Goal: Information Seeking & Learning: Learn about a topic

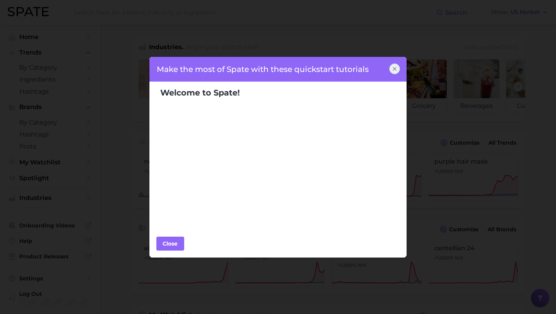
click at [394, 69] on icon at bounding box center [394, 68] width 3 height 3
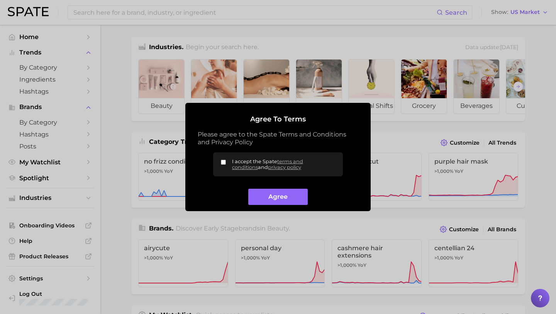
click at [225, 162] on input "I accept the Spate terms and conditions and privacy policy" at bounding box center [223, 162] width 5 height 5
checkbox input "true"
click at [269, 195] on button "Agree" at bounding box center [277, 197] width 59 height 17
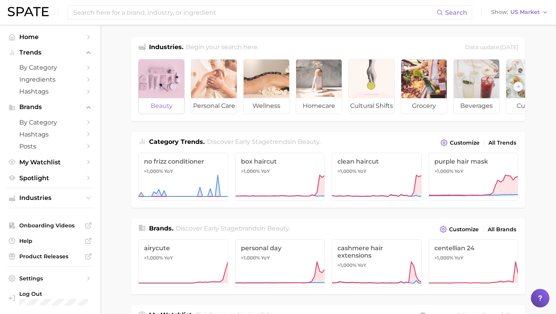
click at [172, 78] on div at bounding box center [162, 79] width 46 height 39
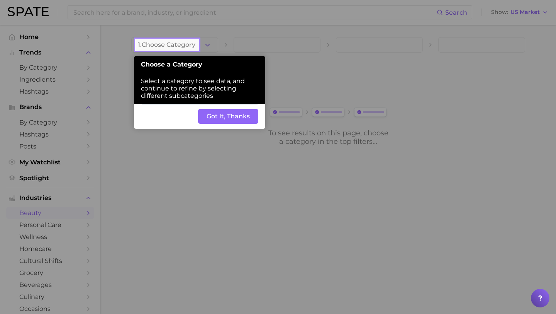
click at [223, 117] on button "Got It, Thanks" at bounding box center [228, 116] width 60 height 15
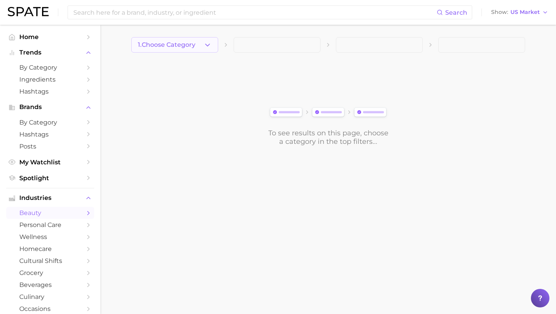
click at [209, 47] on icon "button" at bounding box center [208, 45] width 8 height 8
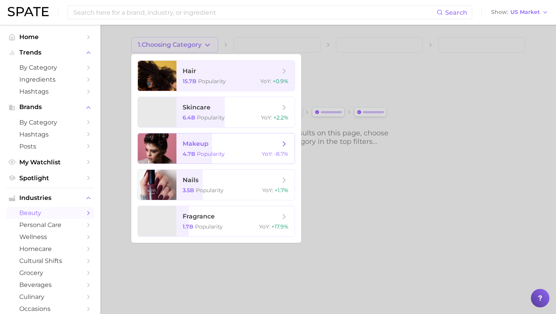
click at [206, 149] on span "makeup 4.7b Popularity YoY : -8.7%" at bounding box center [236, 148] width 118 height 30
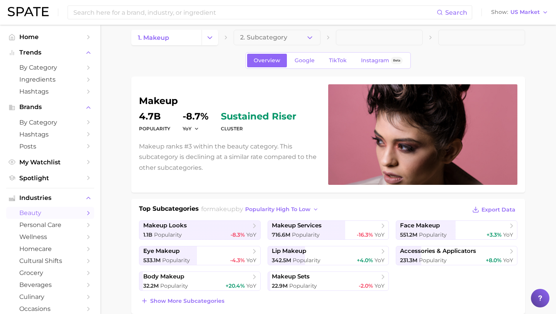
scroll to position [9, 0]
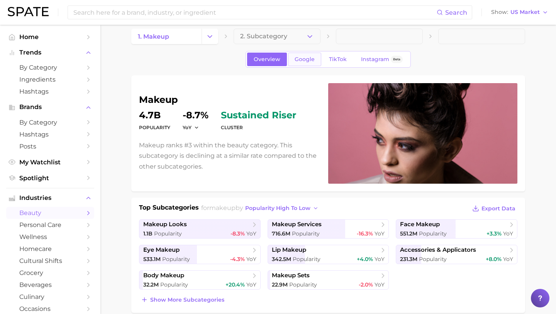
click at [300, 59] on span "Google" at bounding box center [305, 59] width 20 height 7
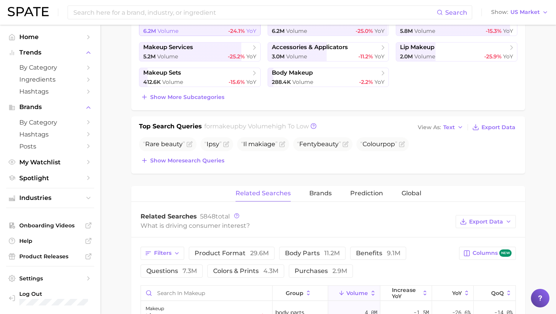
scroll to position [211, 0]
click at [213, 160] on span "Show more search queries" at bounding box center [187, 161] width 74 height 7
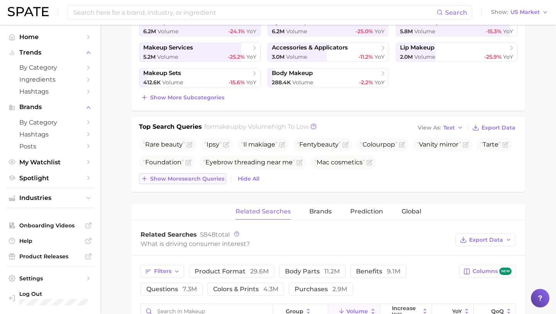
click at [198, 178] on span "Show more search queries" at bounding box center [187, 178] width 74 height 7
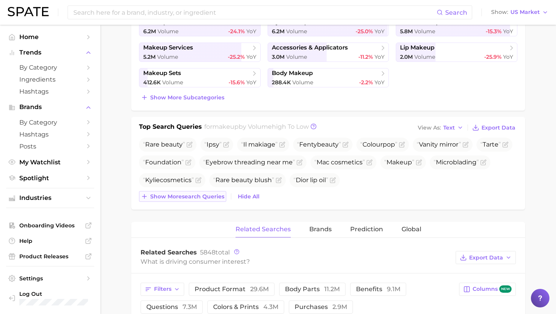
click at [195, 197] on span "Show more search queries" at bounding box center [187, 196] width 74 height 7
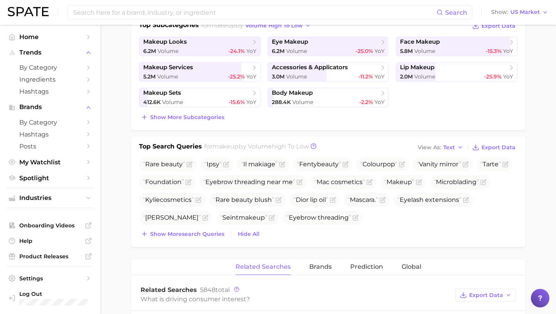
scroll to position [0, 0]
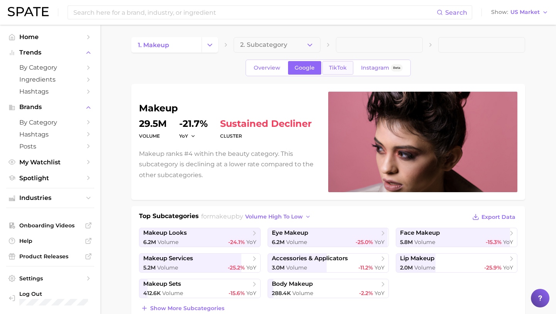
click at [331, 71] on link "TikTok" at bounding box center [338, 68] width 31 height 14
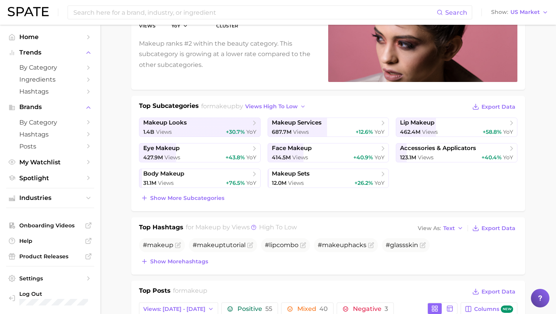
scroll to position [111, 0]
click at [194, 196] on span "Show more subcategories" at bounding box center [187, 197] width 74 height 7
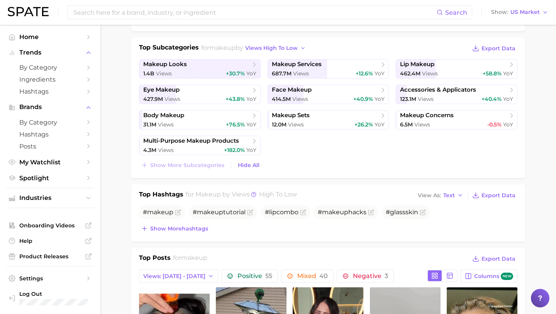
scroll to position [170, 0]
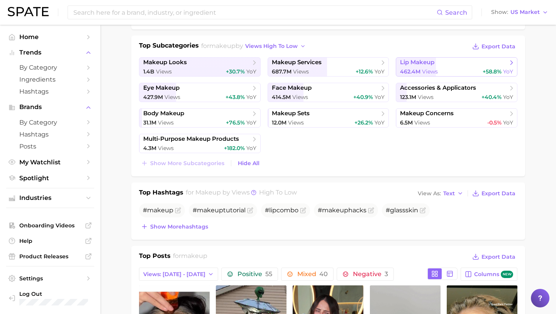
click at [469, 67] on link "lip makeup 462.4m Views +58.8% YoY" at bounding box center [457, 66] width 122 height 19
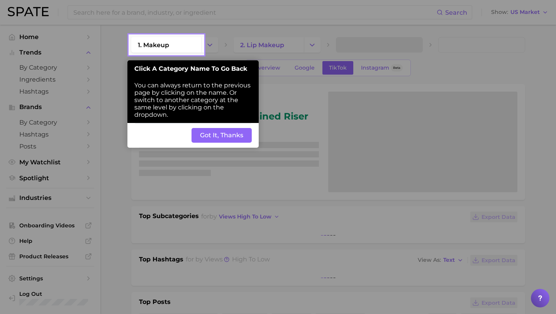
click at [199, 141] on button "Got It, Thanks" at bounding box center [222, 135] width 60 height 15
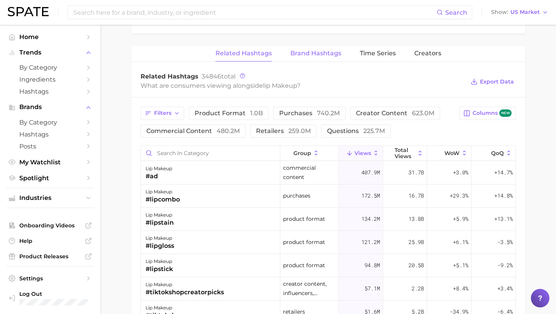
click at [306, 56] on span "Brand Hashtags" at bounding box center [316, 53] width 51 height 7
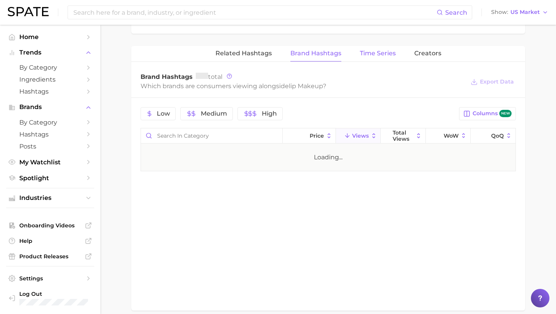
click at [377, 54] on span "Time Series" at bounding box center [378, 53] width 36 height 7
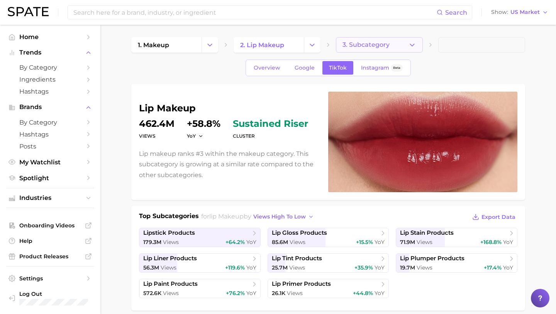
click at [356, 46] on span "3. Subcategory" at bounding box center [366, 44] width 47 height 7
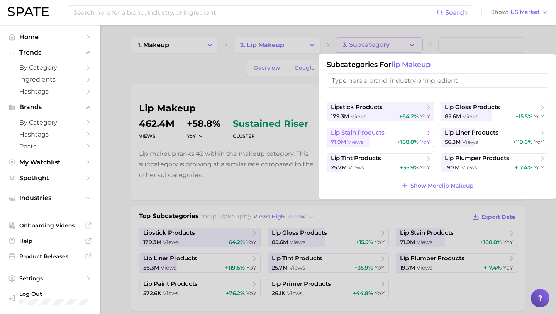
click at [364, 136] on span "lip stain products" at bounding box center [358, 132] width 54 height 7
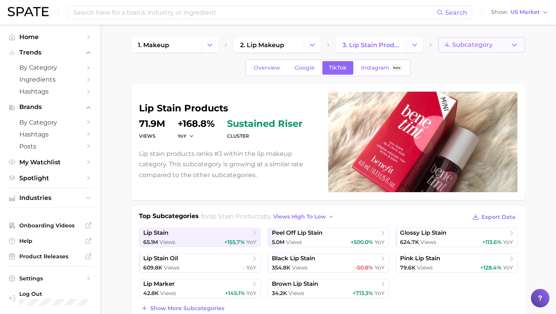
click at [467, 44] on span "4. Subcategory" at bounding box center [469, 44] width 48 height 7
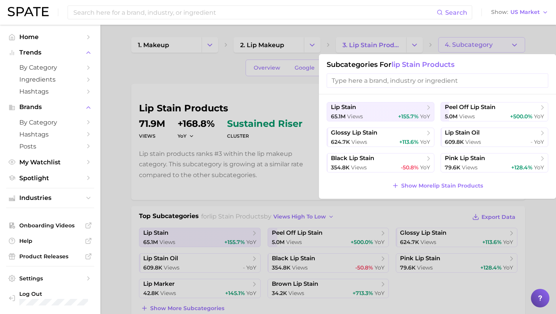
click at [268, 179] on div at bounding box center [278, 157] width 556 height 314
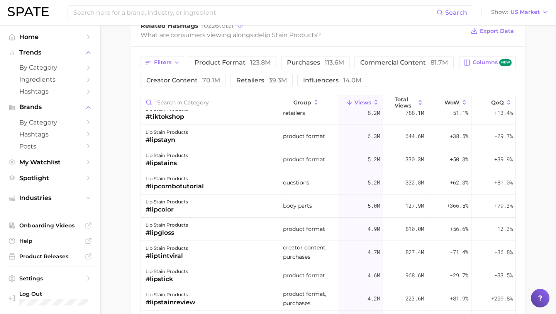
scroll to position [284, 0]
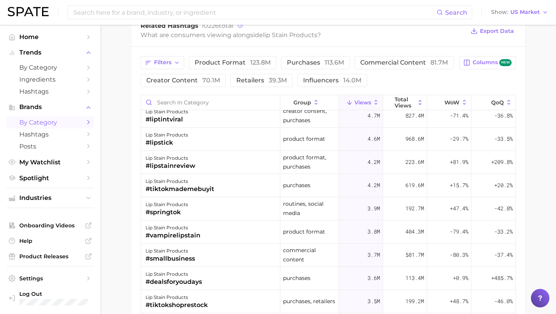
click at [58, 126] on span "by Category" at bounding box center [50, 122] width 62 height 7
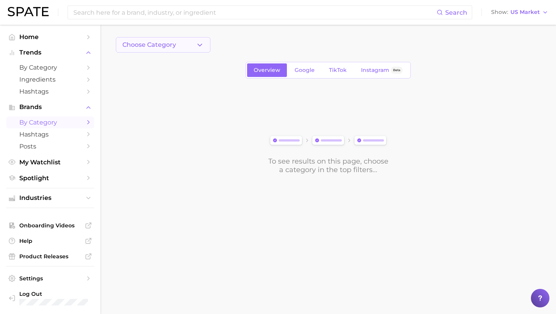
click at [142, 46] on span "Choose Category" at bounding box center [149, 44] width 54 height 7
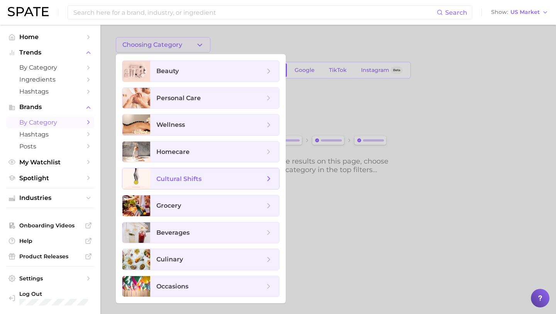
click at [223, 181] on span "cultural shifts" at bounding box center [211, 178] width 108 height 9
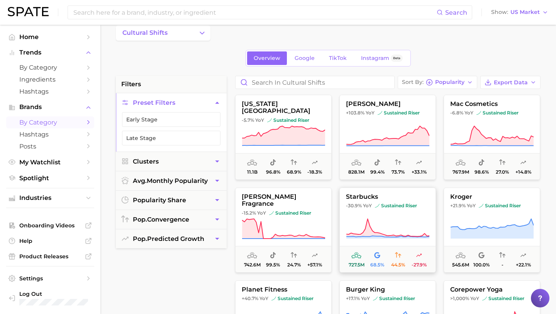
scroll to position [8, 0]
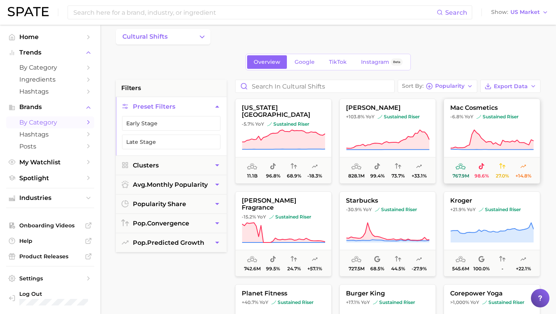
click at [509, 116] on span "sustained riser" at bounding box center [498, 117] width 42 height 6
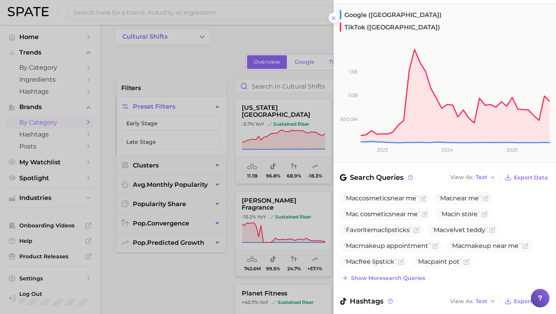
scroll to position [69, 0]
click at [186, 75] on div at bounding box center [278, 157] width 556 height 314
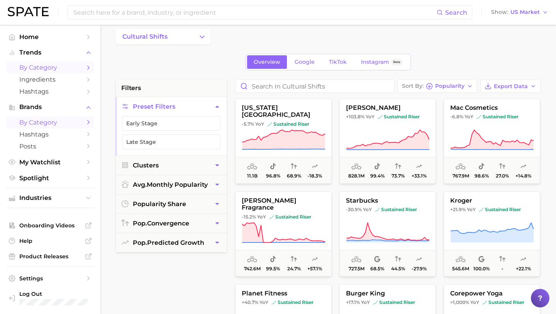
click at [54, 63] on link "by Category" at bounding box center [50, 67] width 88 height 12
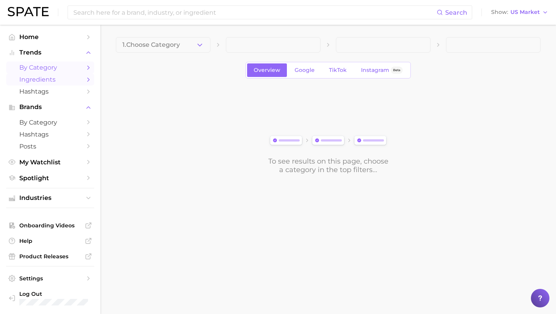
click at [56, 84] on link "Ingredients" at bounding box center [50, 79] width 88 height 12
click at [309, 73] on span "Google" at bounding box center [304, 70] width 20 height 7
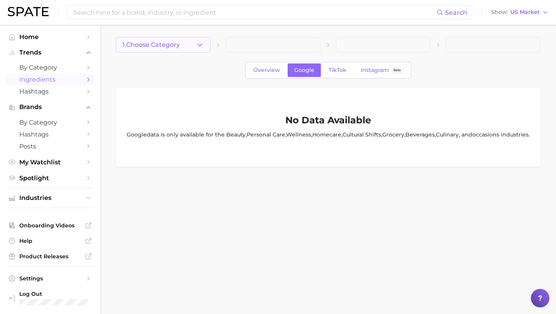
click at [169, 46] on span "1. Choose Category" at bounding box center [151, 44] width 58 height 7
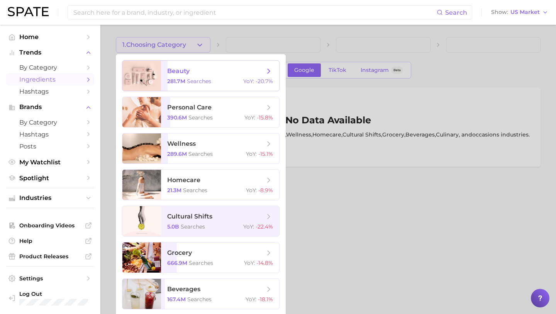
click at [203, 74] on span "beauty" at bounding box center [215, 71] width 97 height 9
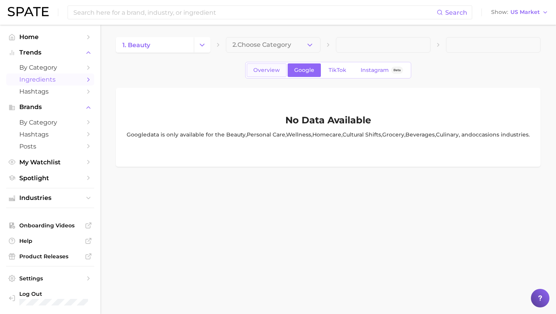
click at [266, 72] on span "Overview" at bounding box center [266, 70] width 27 height 7
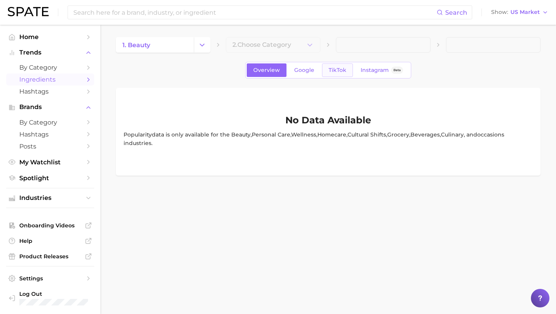
click at [332, 67] on span "TikTok" at bounding box center [338, 70] width 18 height 7
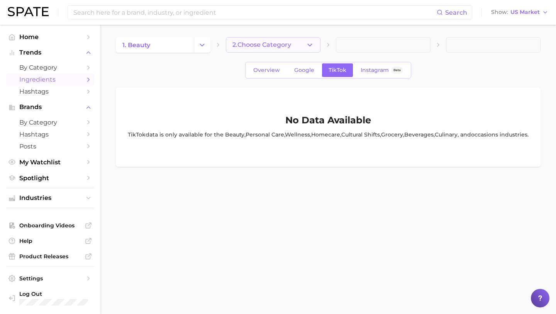
click at [277, 44] on span "2. Choose Category" at bounding box center [262, 44] width 59 height 7
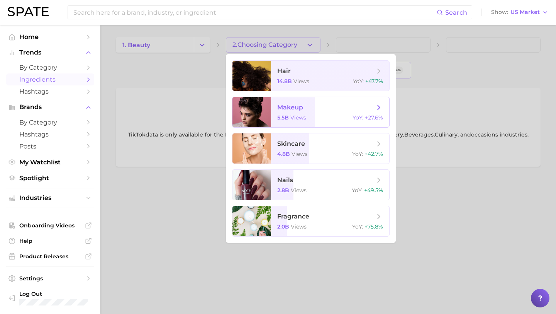
click at [289, 107] on span "makeup" at bounding box center [290, 107] width 26 height 7
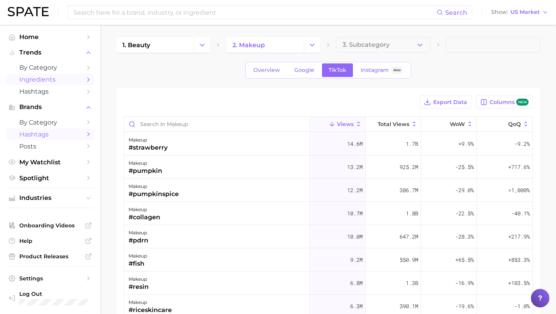
click at [68, 131] on span "Hashtags" at bounding box center [50, 134] width 62 height 7
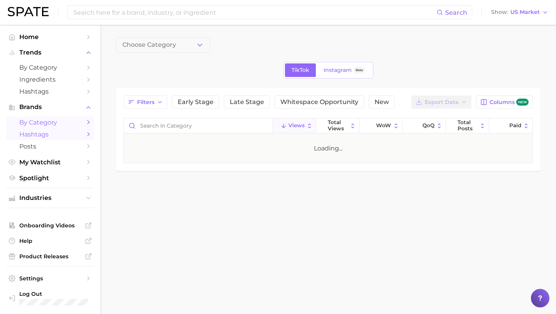
click at [66, 124] on span "by Category" at bounding box center [50, 122] width 62 height 7
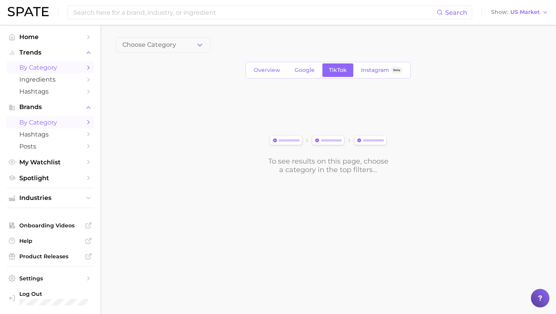
click at [45, 73] on link "by Category" at bounding box center [50, 67] width 88 height 12
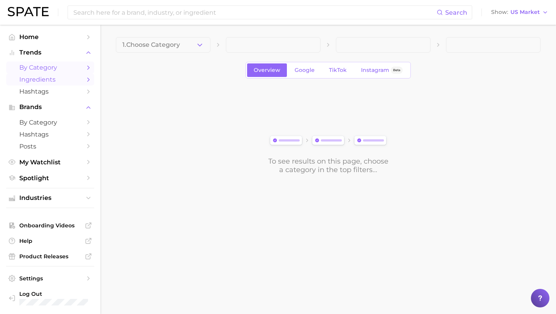
click at [48, 81] on span "Ingredients" at bounding box center [50, 79] width 62 height 7
click at [155, 46] on span "1. Choose Category" at bounding box center [151, 44] width 58 height 7
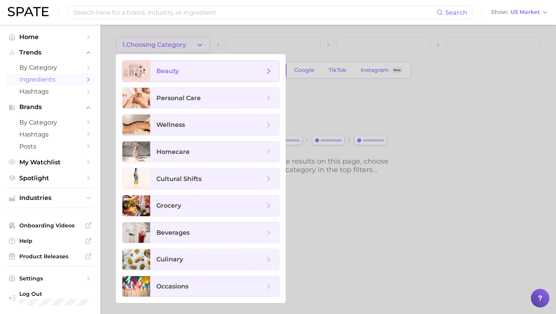
click at [197, 71] on span "beauty" at bounding box center [211, 71] width 108 height 9
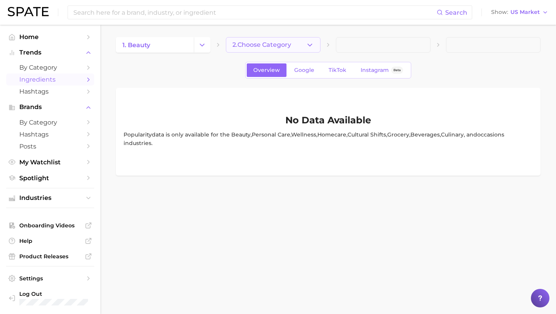
click at [249, 48] on button "2. Choose Category" at bounding box center [273, 44] width 95 height 15
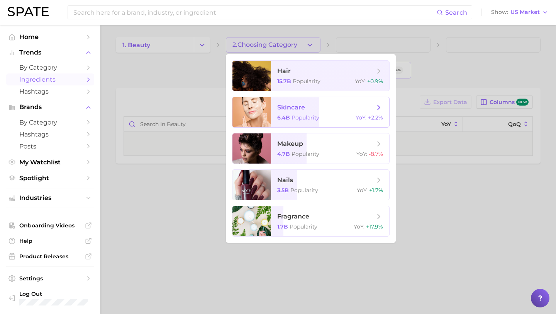
click at [294, 116] on span "Popularity" at bounding box center [306, 117] width 28 height 7
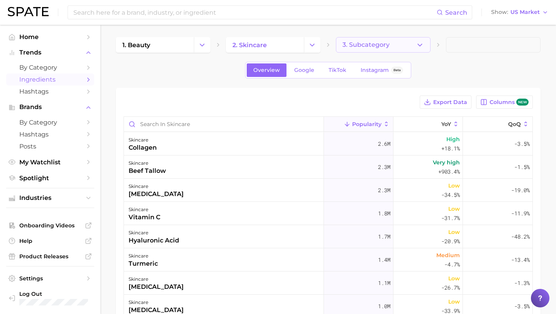
click at [367, 39] on button "3. Subcategory" at bounding box center [383, 44] width 95 height 15
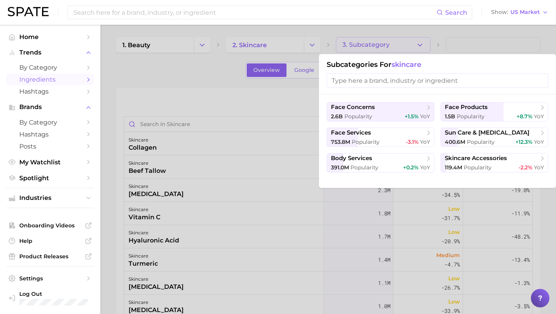
click at [225, 98] on div at bounding box center [278, 157] width 556 height 314
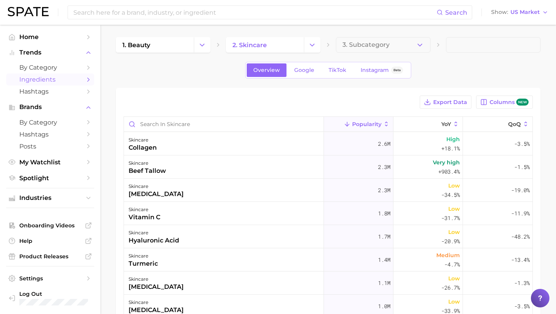
click at [529, 7] on div "Search Show US Market" at bounding box center [278, 12] width 541 height 25
click at [529, 12] on span "US Market" at bounding box center [525, 12] width 29 height 4
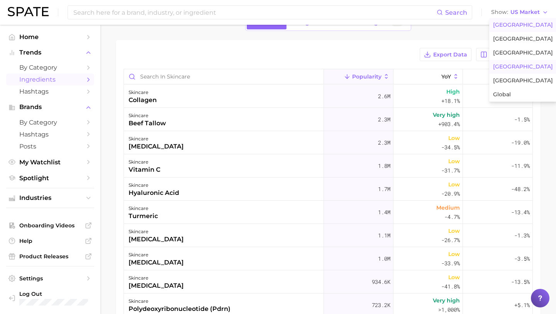
scroll to position [36, 0]
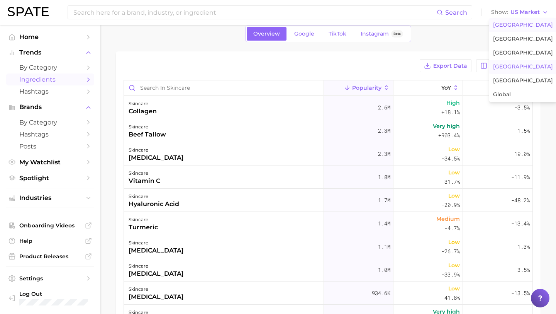
click at [509, 65] on span "[GEOGRAPHIC_DATA]" at bounding box center [523, 66] width 60 height 7
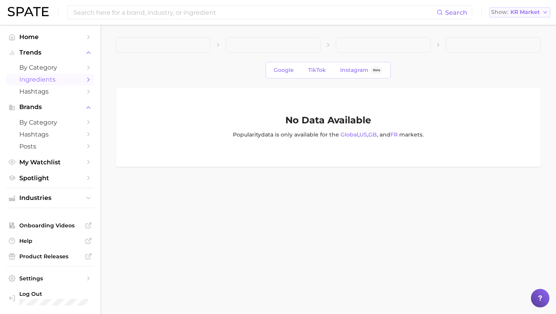
click at [533, 12] on span "KR Market" at bounding box center [525, 12] width 29 height 4
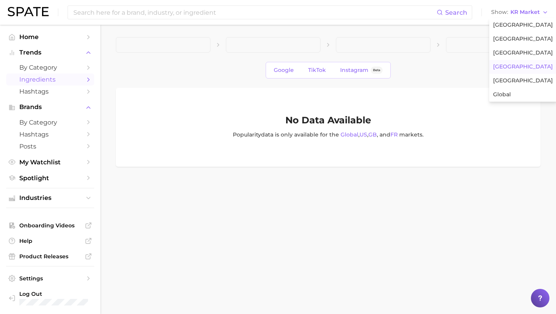
click at [265, 149] on div "No Data Available Popularity data is only available for the Global , [GEOGRAPHI…" at bounding box center [328, 127] width 425 height 79
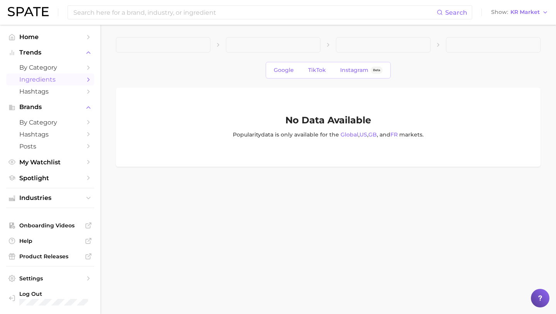
click at [175, 38] on span at bounding box center [163, 44] width 95 height 15
click at [57, 67] on span "by Category" at bounding box center [50, 67] width 62 height 7
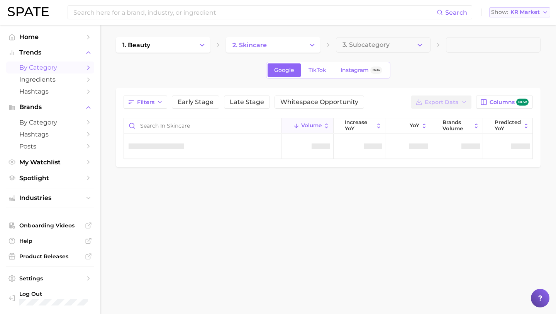
click at [532, 16] on button "Show KR Market" at bounding box center [520, 12] width 61 height 10
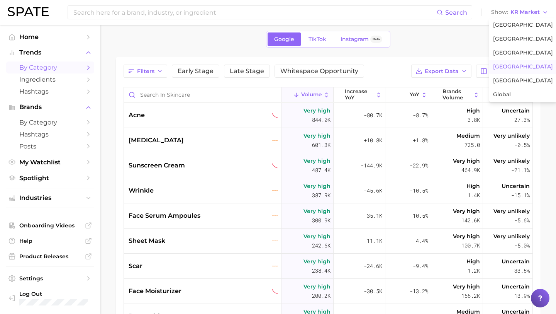
scroll to position [87, 0]
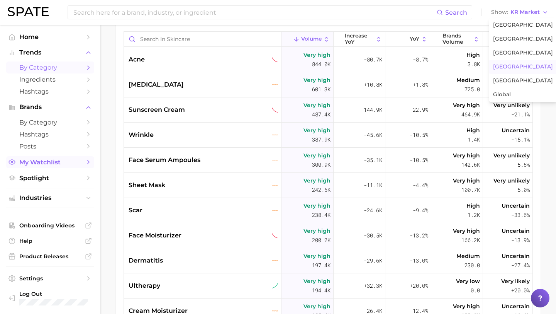
click at [55, 166] on span "My Watchlist" at bounding box center [50, 161] width 62 height 7
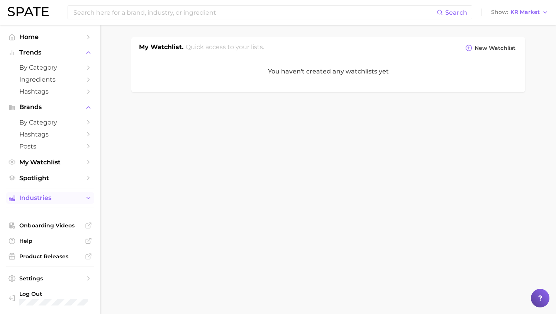
click at [54, 201] on span "Industries" at bounding box center [50, 197] width 62 height 7
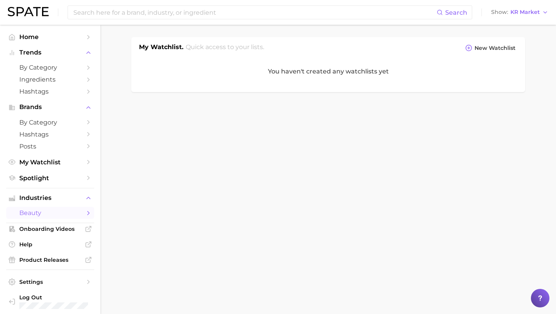
click at [55, 214] on span "beauty" at bounding box center [50, 212] width 62 height 7
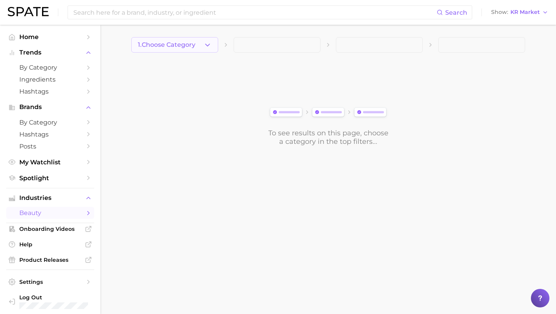
click at [162, 46] on span "1. Choose Category" at bounding box center [167, 44] width 58 height 7
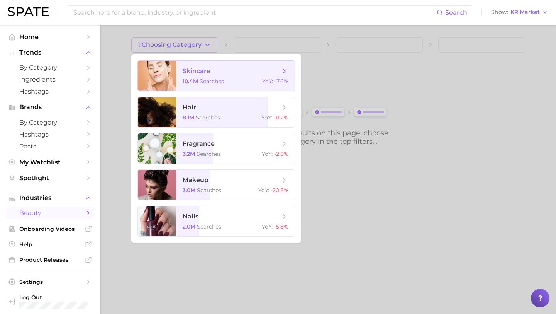
click at [176, 75] on div at bounding box center [157, 76] width 39 height 30
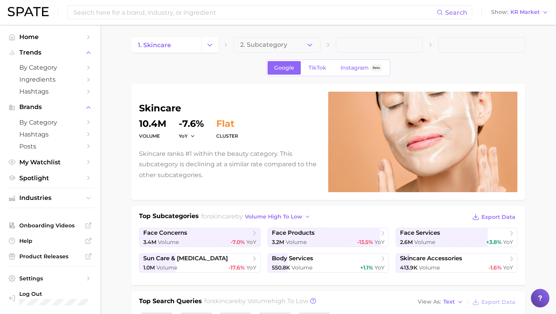
drag, startPoint x: 286, startPoint y: 43, endPoint x: 555, endPoint y: 32, distance: 269.2
click at [555, 34] on html "Search Show KR Market Home Trends by Category Ingredients Hashtags Brands by Ca…" at bounding box center [278, 157] width 556 height 314
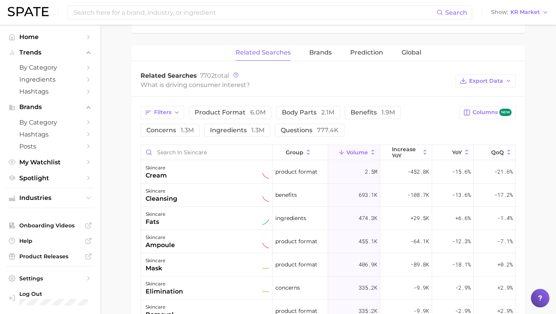
scroll to position [458, 0]
